Goal: Task Accomplishment & Management: Manage account settings

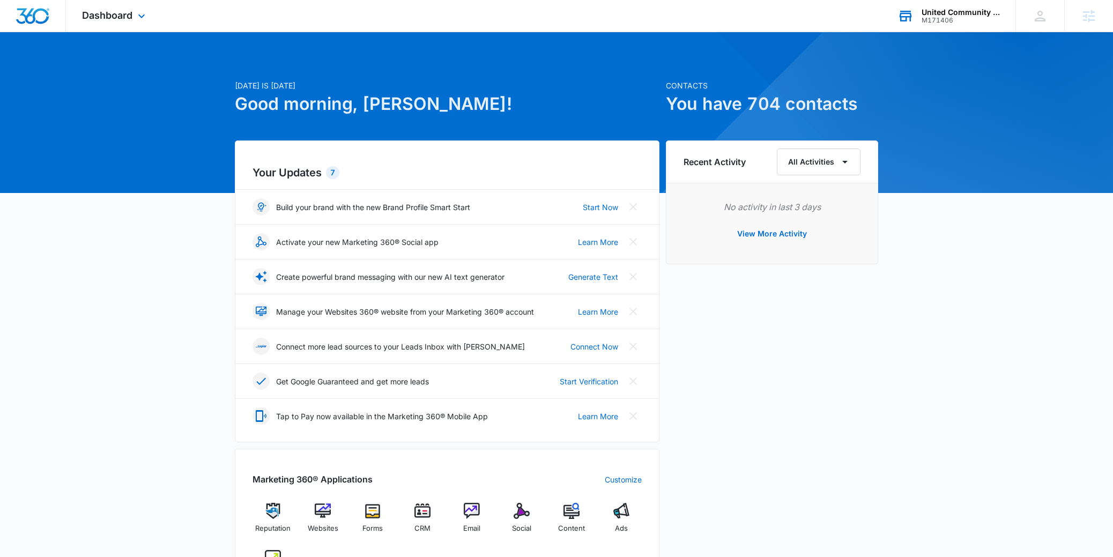
click at [915, 9] on div "United Community Options of [GEOGRAPHIC_DATA][US_STATE] M171406 Your Accounts V…" at bounding box center [948, 16] width 134 height 32
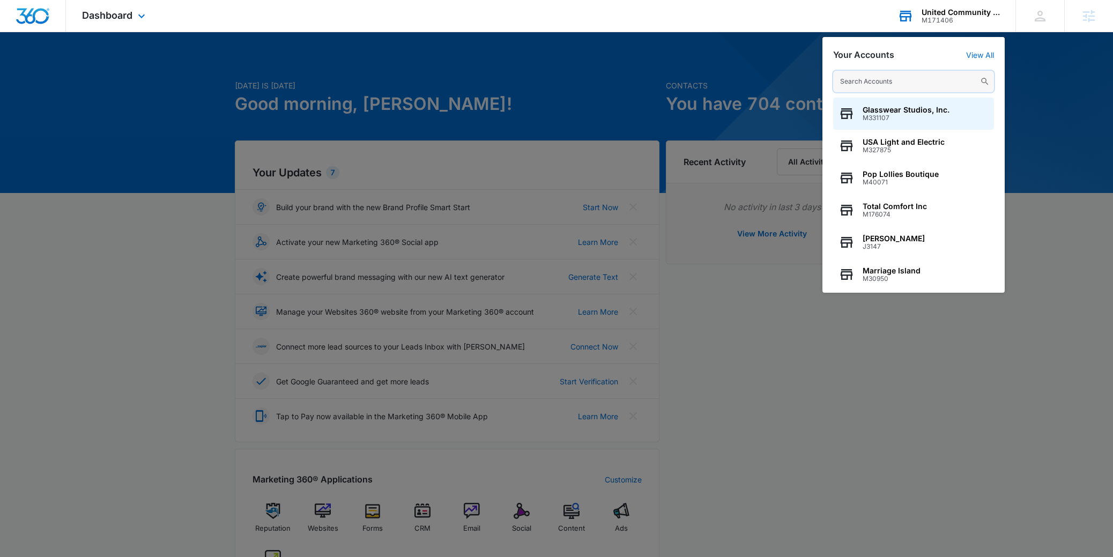
paste input "M338918"
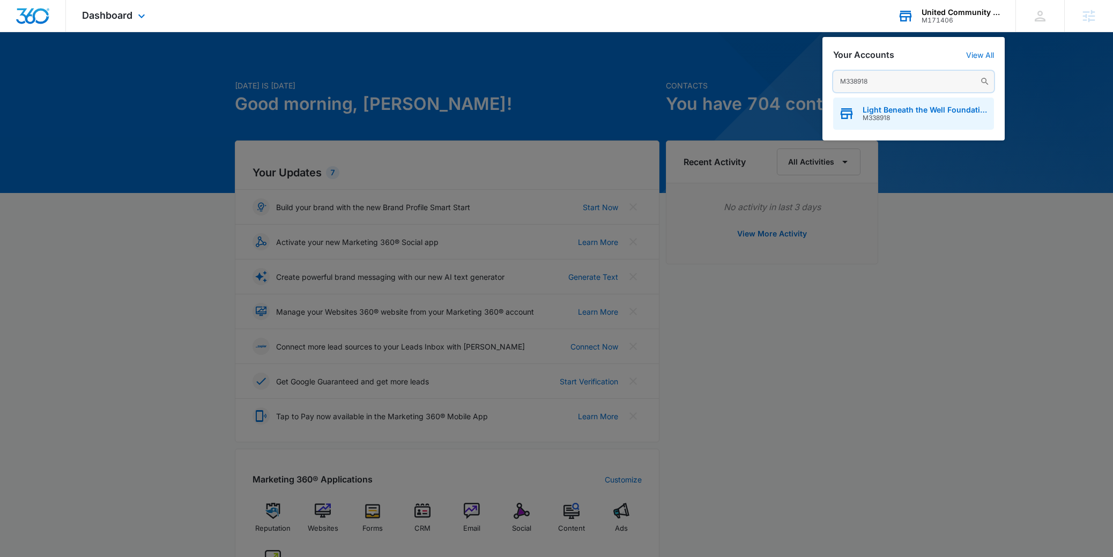
type input "M338918"
click at [878, 122] on div "Light Beneath the Well Foundation M338918" at bounding box center [913, 114] width 161 height 32
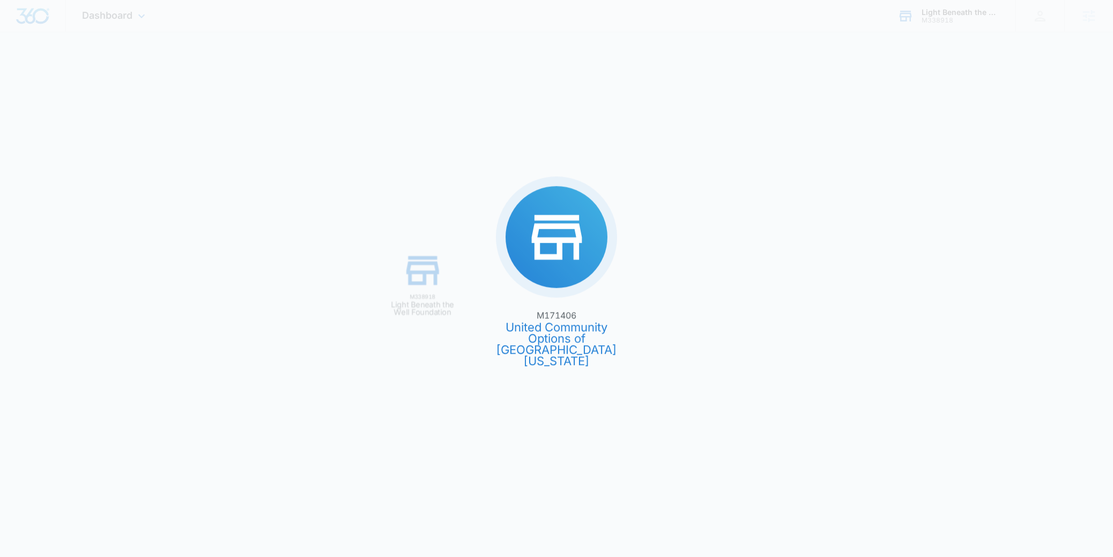
click at [902, 122] on div "M171406 United Community Options of [GEOGRAPHIC_DATA][US_STATE] M338918 Light B…" at bounding box center [556, 278] width 1113 height 557
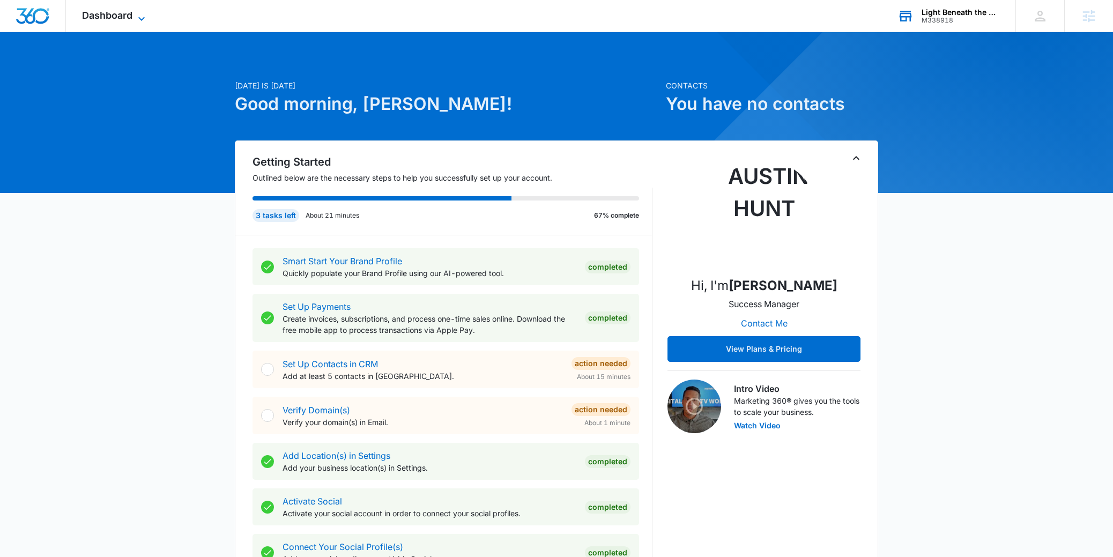
click at [130, 16] on span "Dashboard" at bounding box center [107, 15] width 50 height 11
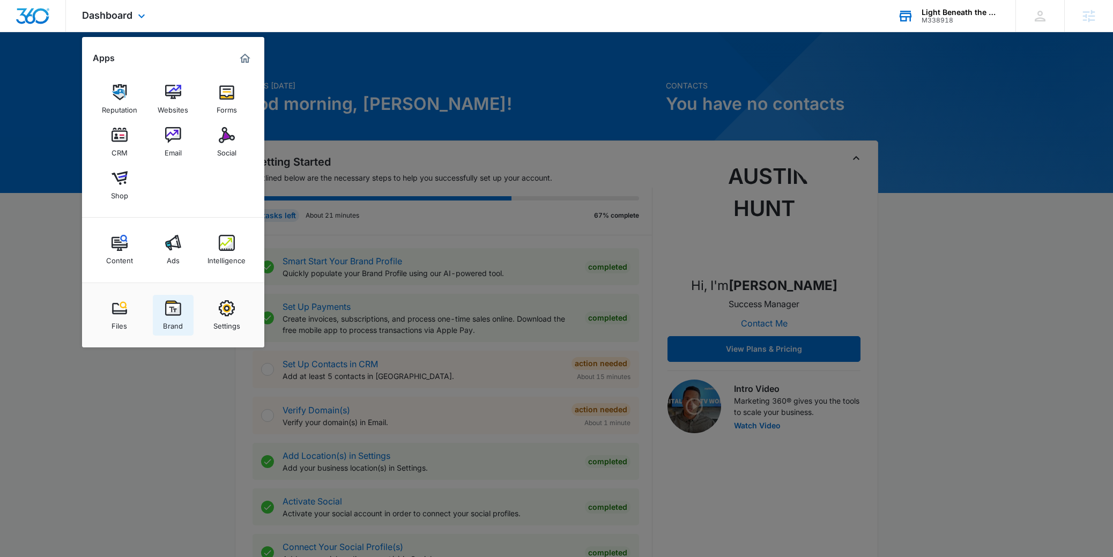
click at [188, 323] on link "Brand" at bounding box center [173, 315] width 41 height 41
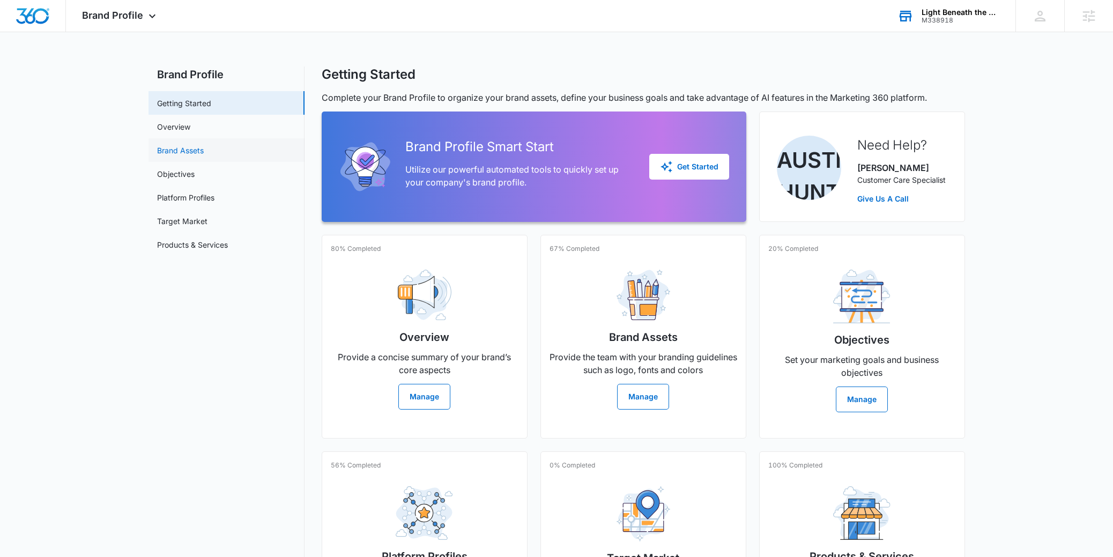
click at [201, 152] on link "Brand Assets" at bounding box center [180, 150] width 47 height 11
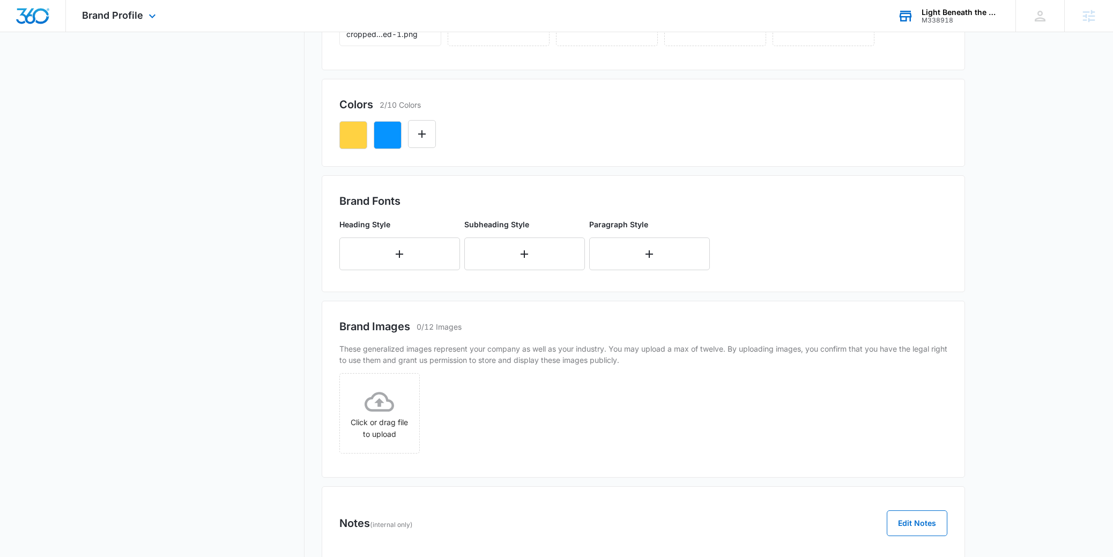
scroll to position [253, 0]
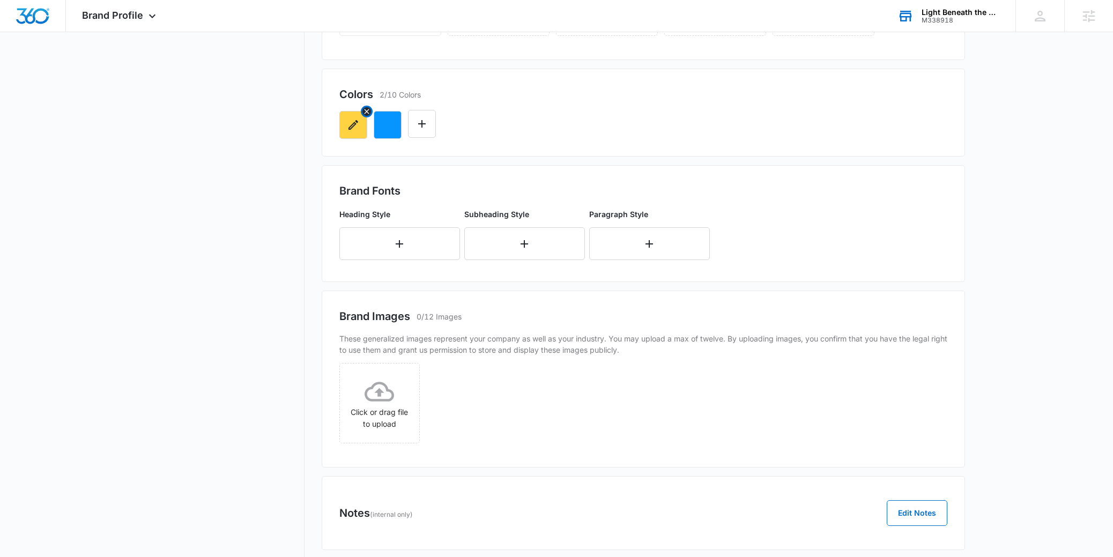
click at [354, 123] on icon "button" at bounding box center [353, 124] width 13 height 13
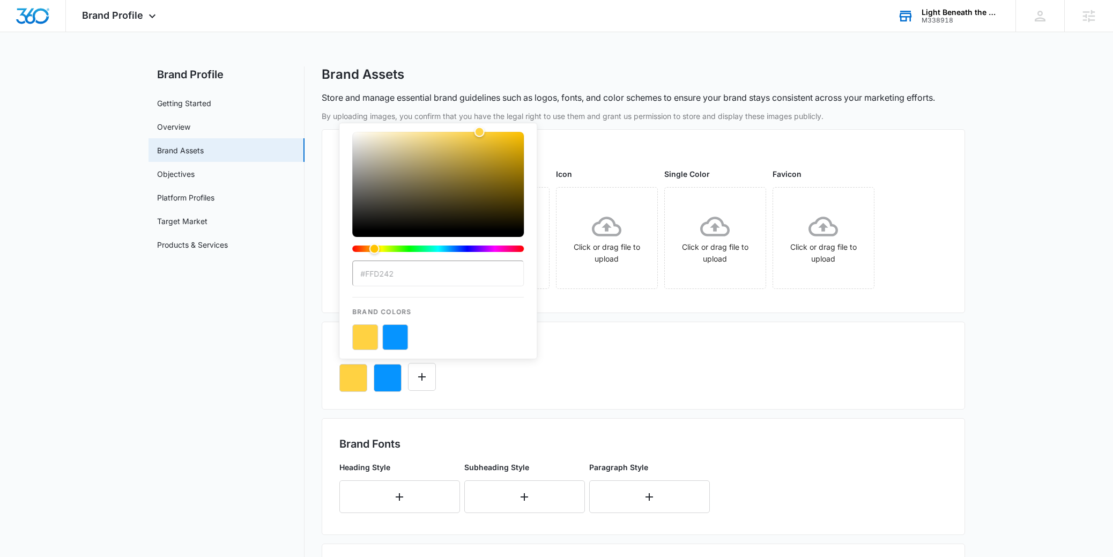
click at [382, 259] on div "color-picker" at bounding box center [438, 196] width 172 height 129
click at [378, 281] on input "#FFD242" at bounding box center [438, 274] width 172 height 26
click at [375, 272] on input "#FFD242" at bounding box center [438, 274] width 172 height 26
click at [368, 273] on input "#FFD242" at bounding box center [438, 274] width 172 height 26
drag, startPoint x: 365, startPoint y: 273, endPoint x: 411, endPoint y: 274, distance: 45.6
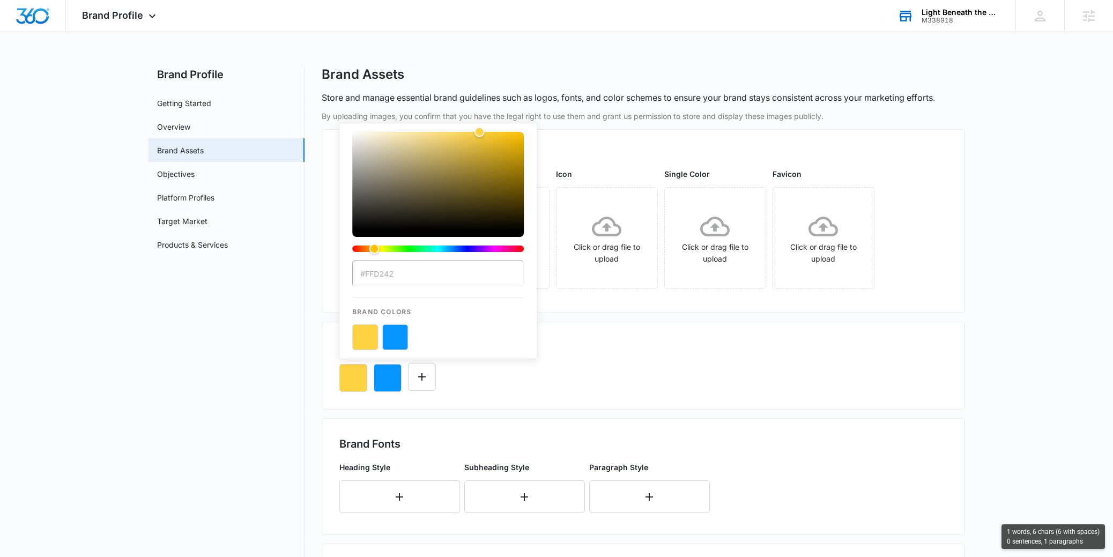
click at [411, 274] on input "#FFD242" at bounding box center [438, 274] width 172 height 26
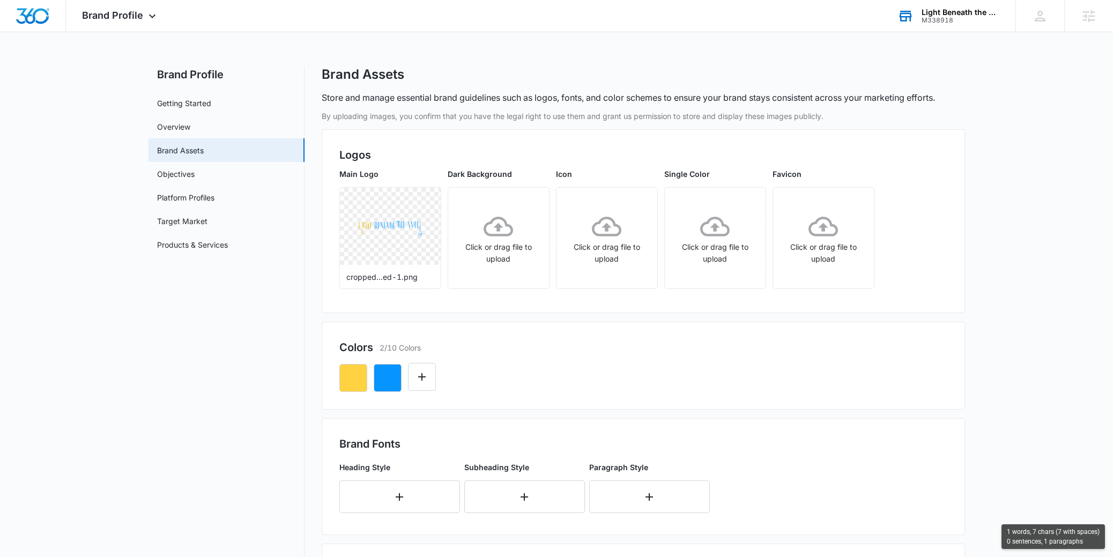
click at [578, 398] on div "Colors 2/10 Colors" at bounding box center [643, 366] width 643 height 88
click at [387, 382] on icon "button" at bounding box center [387, 378] width 13 height 13
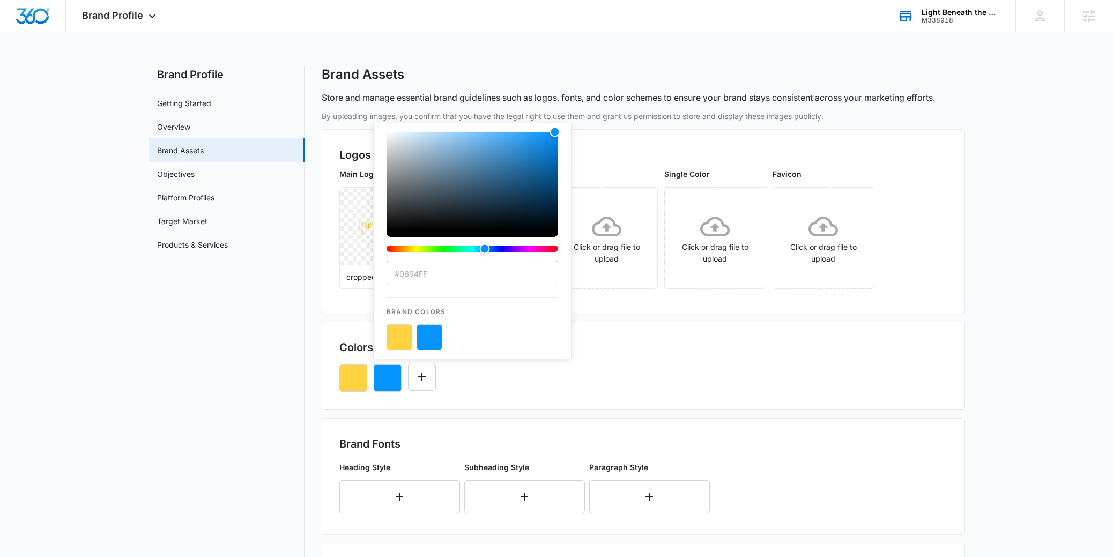
click at [438, 267] on input "#0694FF" at bounding box center [473, 274] width 172 height 26
drag, startPoint x: 438, startPoint y: 276, endPoint x: 400, endPoint y: 275, distance: 38.1
click at [400, 275] on input "#0694FF" at bounding box center [473, 274] width 172 height 26
click at [662, 349] on div "Colors 2/10 Colors" at bounding box center [643, 347] width 608 height 16
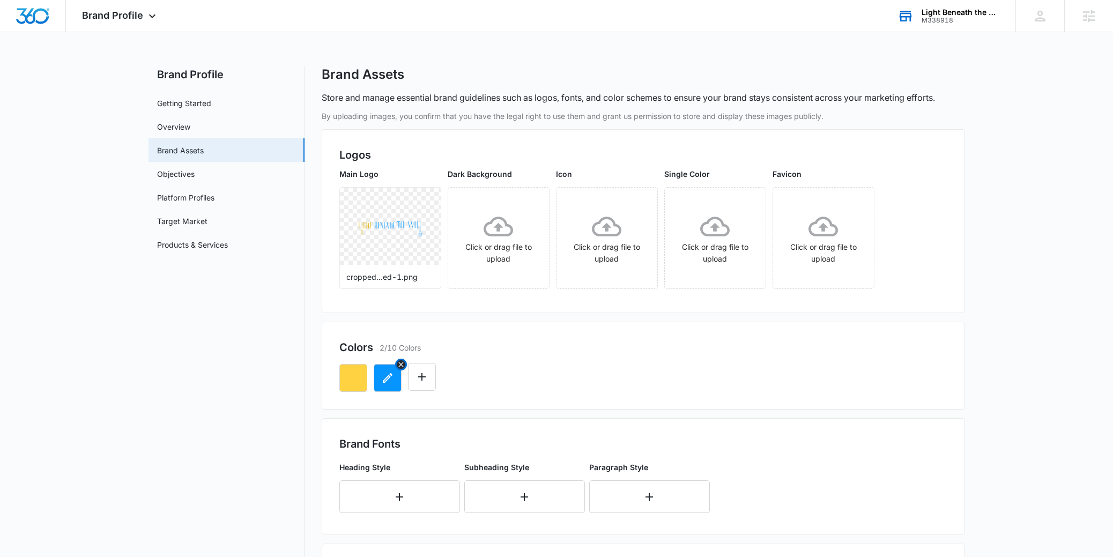
click at [374, 373] on button "button" at bounding box center [388, 378] width 28 height 28
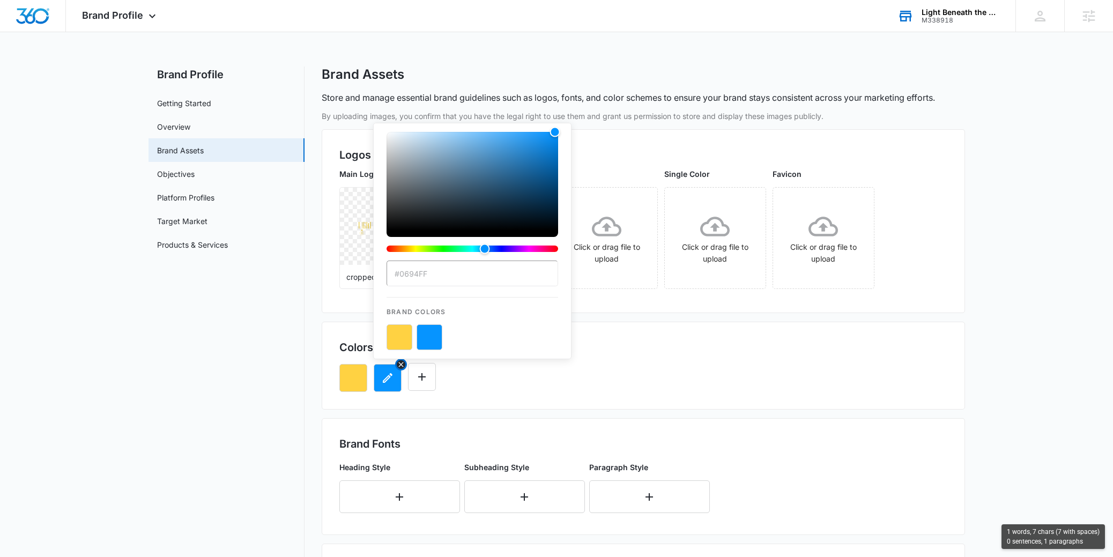
click at [374, 373] on button "button" at bounding box center [388, 378] width 28 height 28
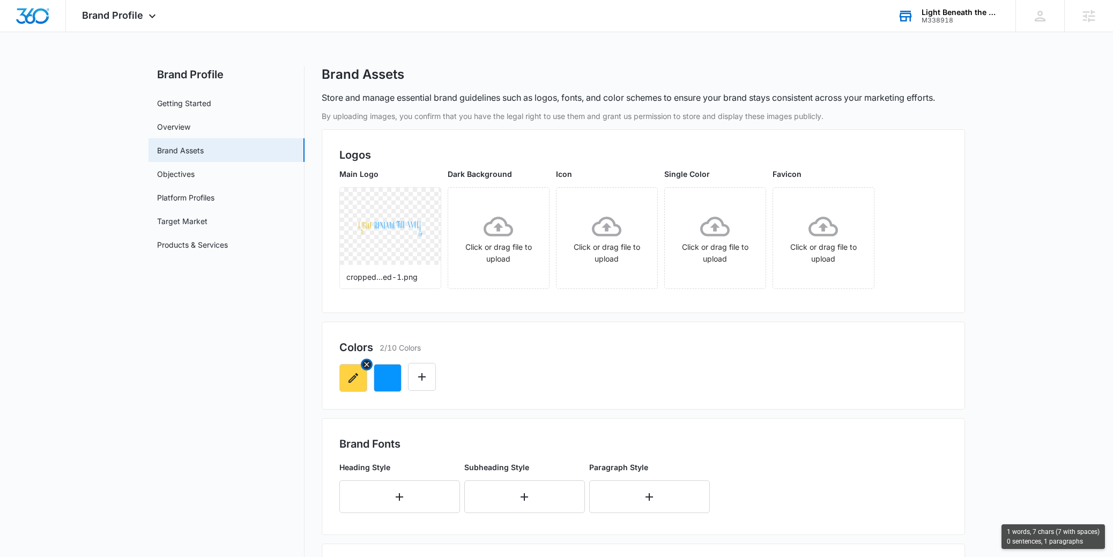
click at [359, 372] on icon "button" at bounding box center [353, 378] width 13 height 13
click at [621, 345] on div "Colors 2/10 Colors" at bounding box center [643, 347] width 608 height 16
click at [388, 374] on icon "button" at bounding box center [387, 378] width 13 height 13
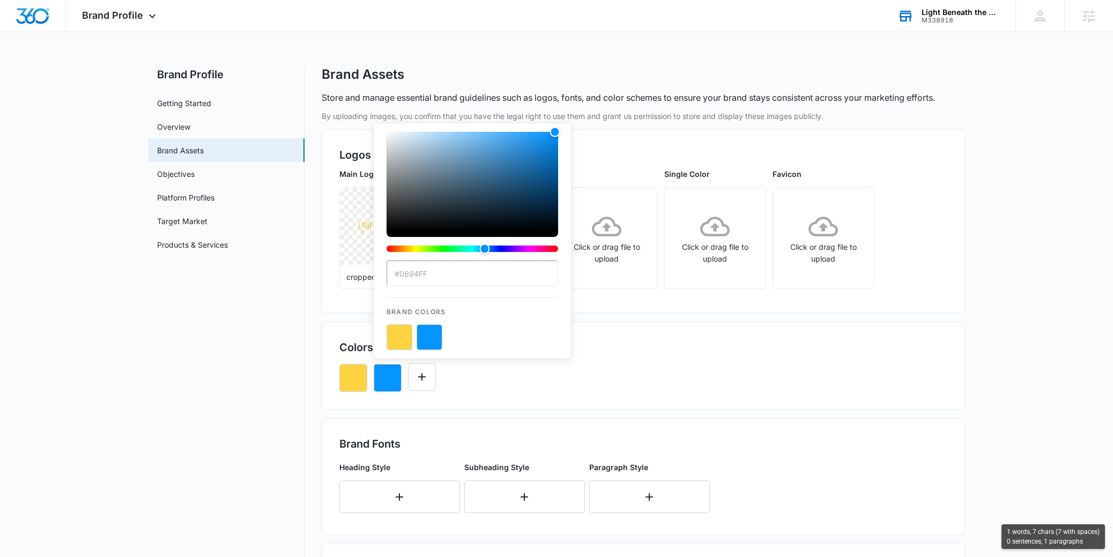
click at [447, 286] on input "#0694FF" at bounding box center [473, 274] width 172 height 26
drag, startPoint x: 446, startPoint y: 272, endPoint x: 398, endPoint y: 274, distance: 47.2
click at [398, 274] on input "#0694FF" at bounding box center [473, 274] width 172 height 26
click at [686, 70] on div "Brand Assets" at bounding box center [643, 74] width 643 height 16
